Goal: Information Seeking & Learning: Find specific fact

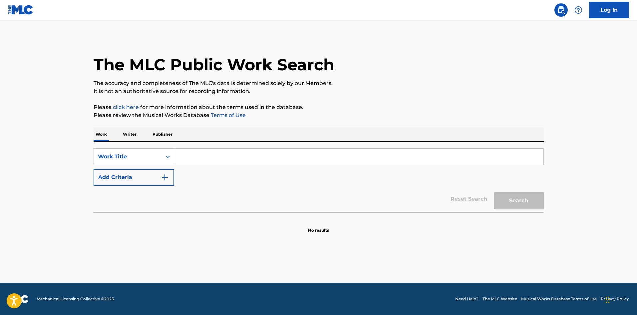
click at [273, 159] on input "Search Form" at bounding box center [359, 157] width 370 height 16
paste input "O Come All Ye Faithful"
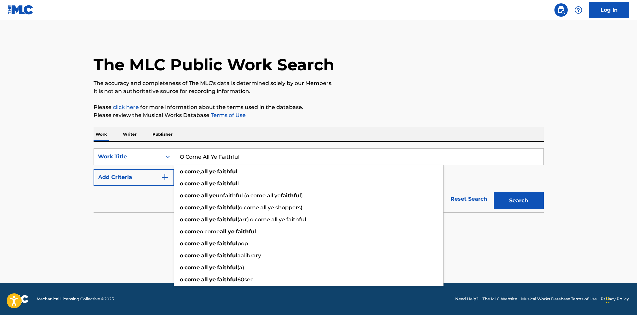
type input "O Come All Ye Faithful"
click at [494, 192] on button "Search" at bounding box center [519, 200] width 50 height 17
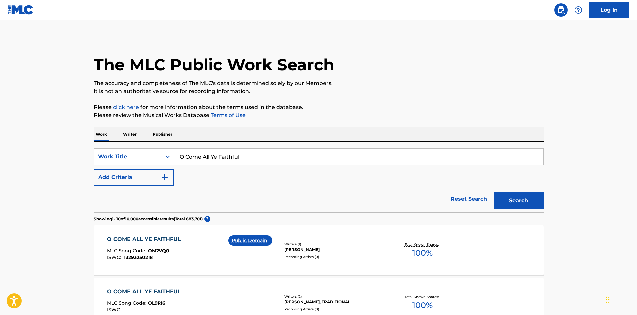
click at [143, 174] on button "Add Criteria" at bounding box center [134, 177] width 81 height 17
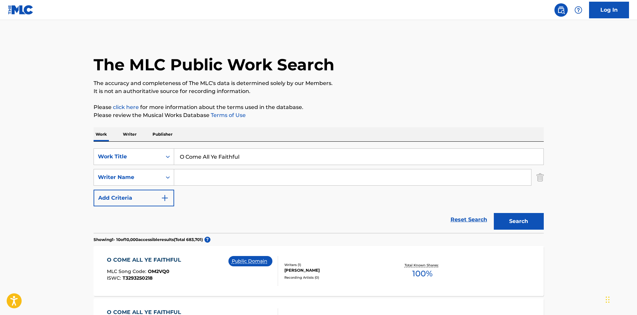
click at [224, 170] on input "Search Form" at bounding box center [352, 177] width 357 height 16
paste input "[PERSON_NAME]"
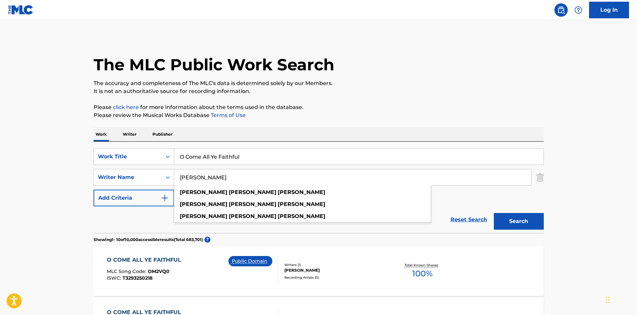
click at [494, 213] on button "Search" at bounding box center [519, 221] width 50 height 17
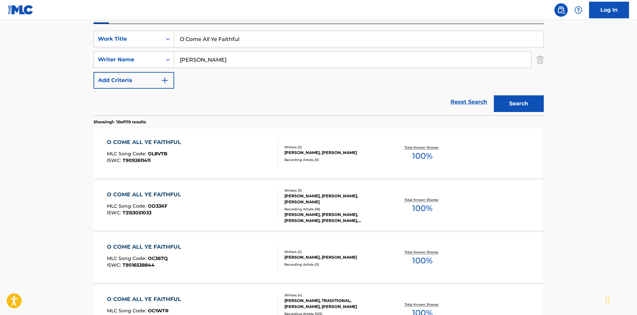
scroll to position [119, 0]
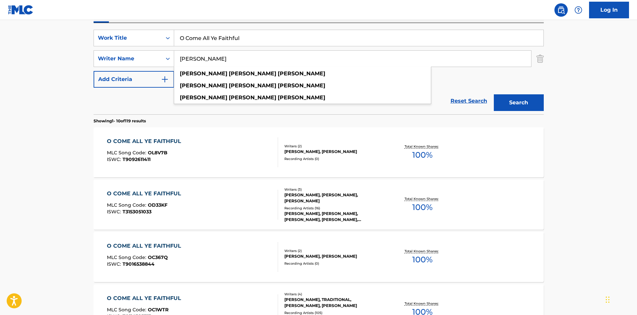
click at [124, 82] on button "Add Criteria" at bounding box center [134, 79] width 81 height 17
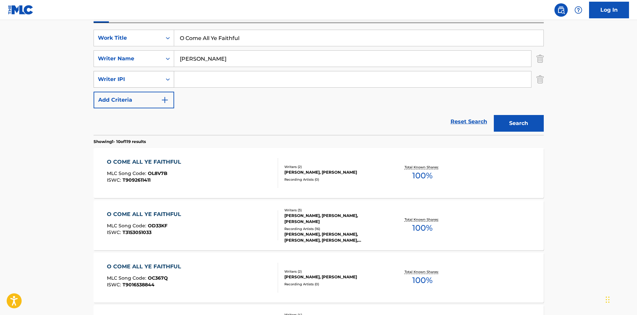
click at [133, 81] on div "Writer IPI" at bounding box center [128, 79] width 60 height 8
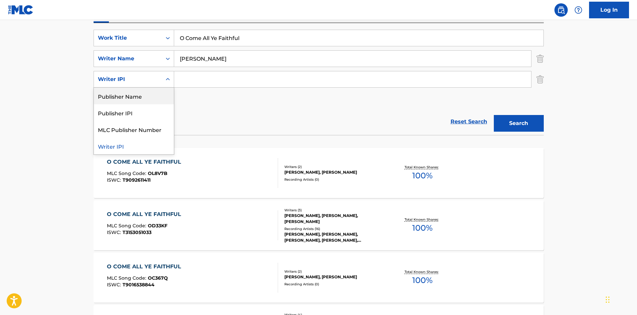
click at [241, 110] on div "Reset Search Search" at bounding box center [319, 121] width 451 height 27
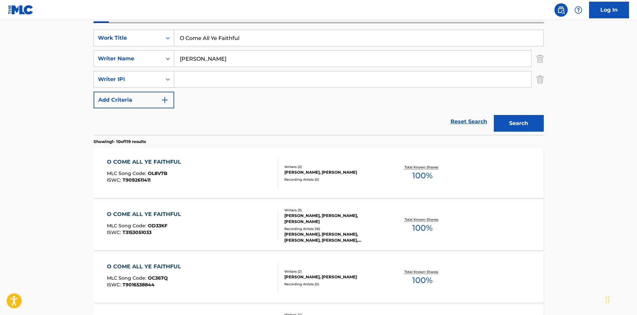
click at [236, 61] on input "[PERSON_NAME]" at bounding box center [352, 59] width 357 height 16
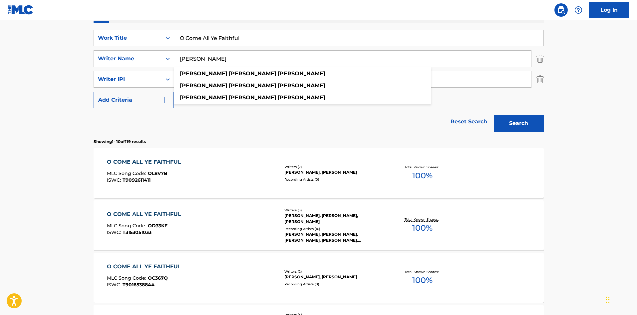
click at [236, 61] on input "[PERSON_NAME]" at bounding box center [352, 59] width 357 height 16
paste input "Reading"
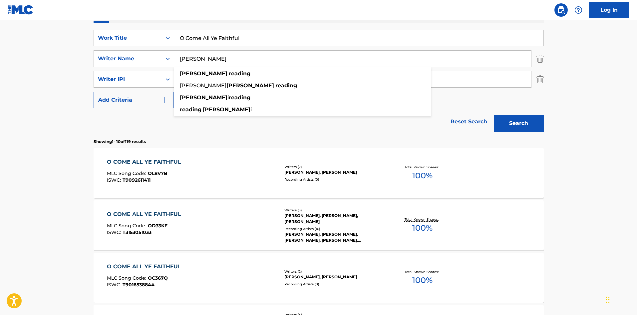
type input "[PERSON_NAME]"
click at [518, 98] on div "SearchWithCriteria83369039-18c4-4840-829e-65e2114adb26 Work Title O Come All Ye…" at bounding box center [319, 69] width 451 height 79
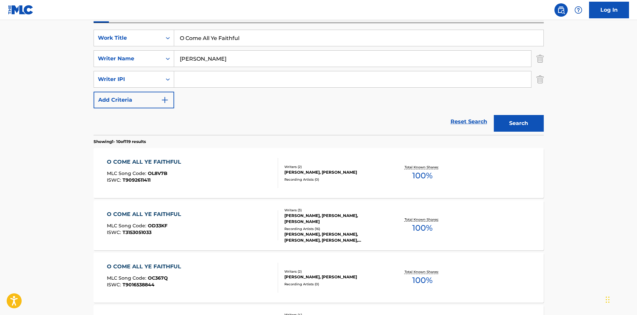
click at [523, 122] on button "Search" at bounding box center [519, 123] width 50 height 17
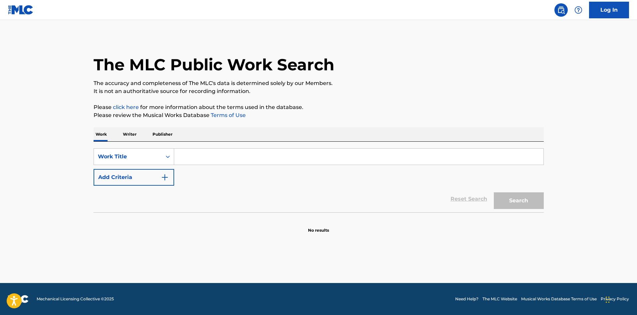
click at [233, 161] on input "Search Form" at bounding box center [359, 157] width 370 height 16
paste input "While Shepherds Watched Their Flocks"
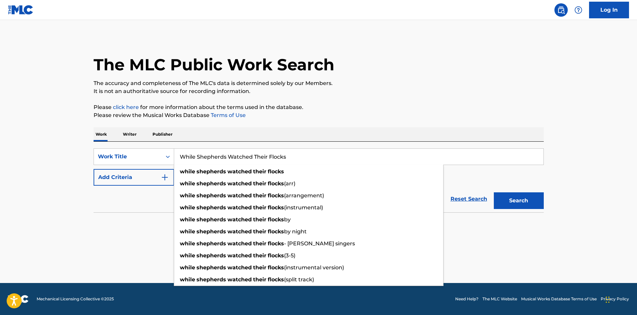
type input "While Shepherds Watched Their Flocks"
click at [523, 202] on button "Search" at bounding box center [519, 200] width 50 height 17
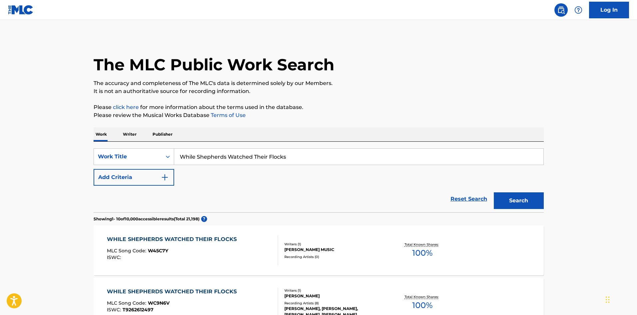
scroll to position [276, 0]
